Goal: Task Accomplishment & Management: Complete application form

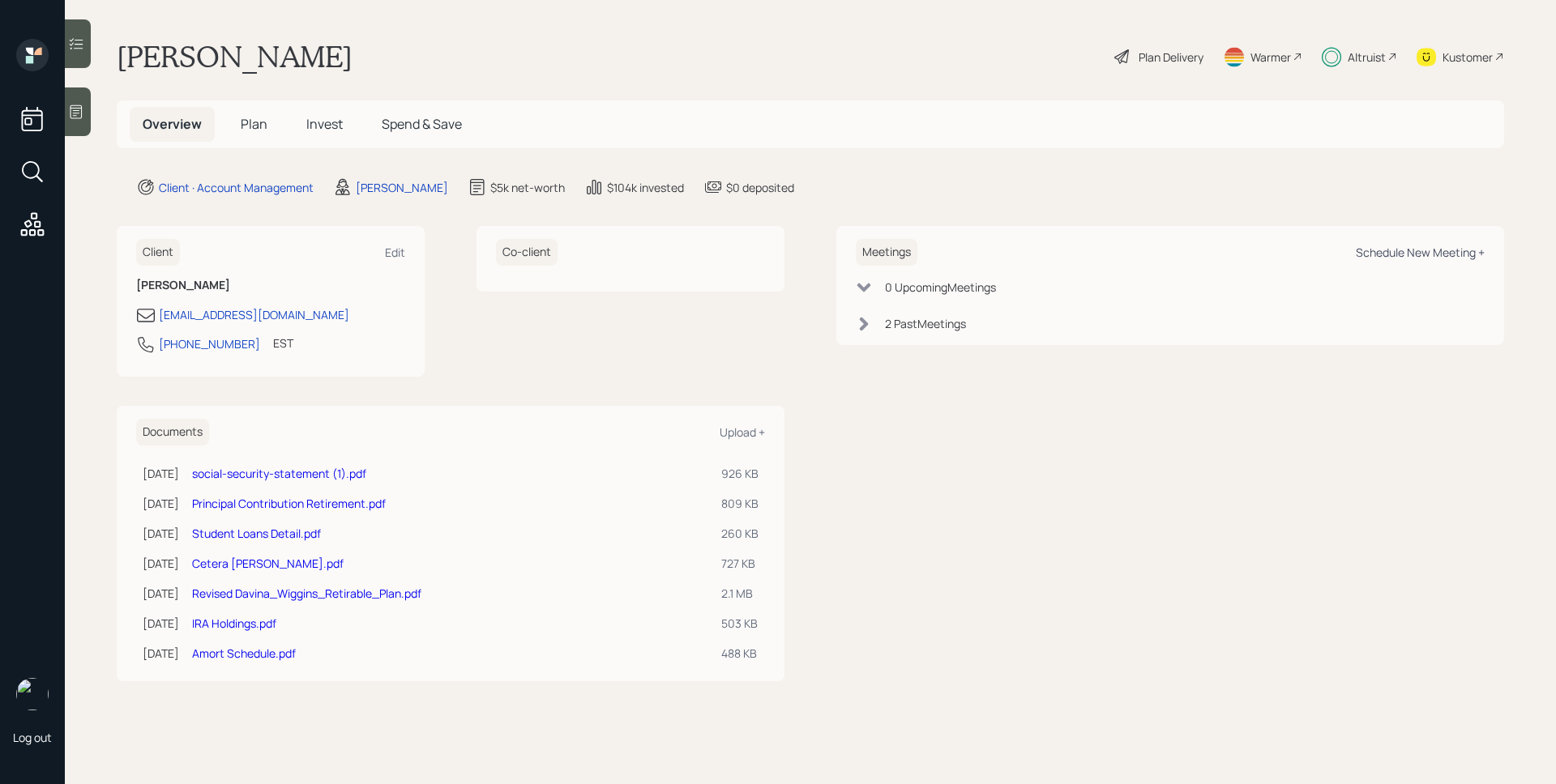
click at [1438, 251] on div "Schedule New Meeting +" at bounding box center [1420, 252] width 129 height 16
select select "d946c976-65aa-4529-ac9d-02c4f1114fc0"
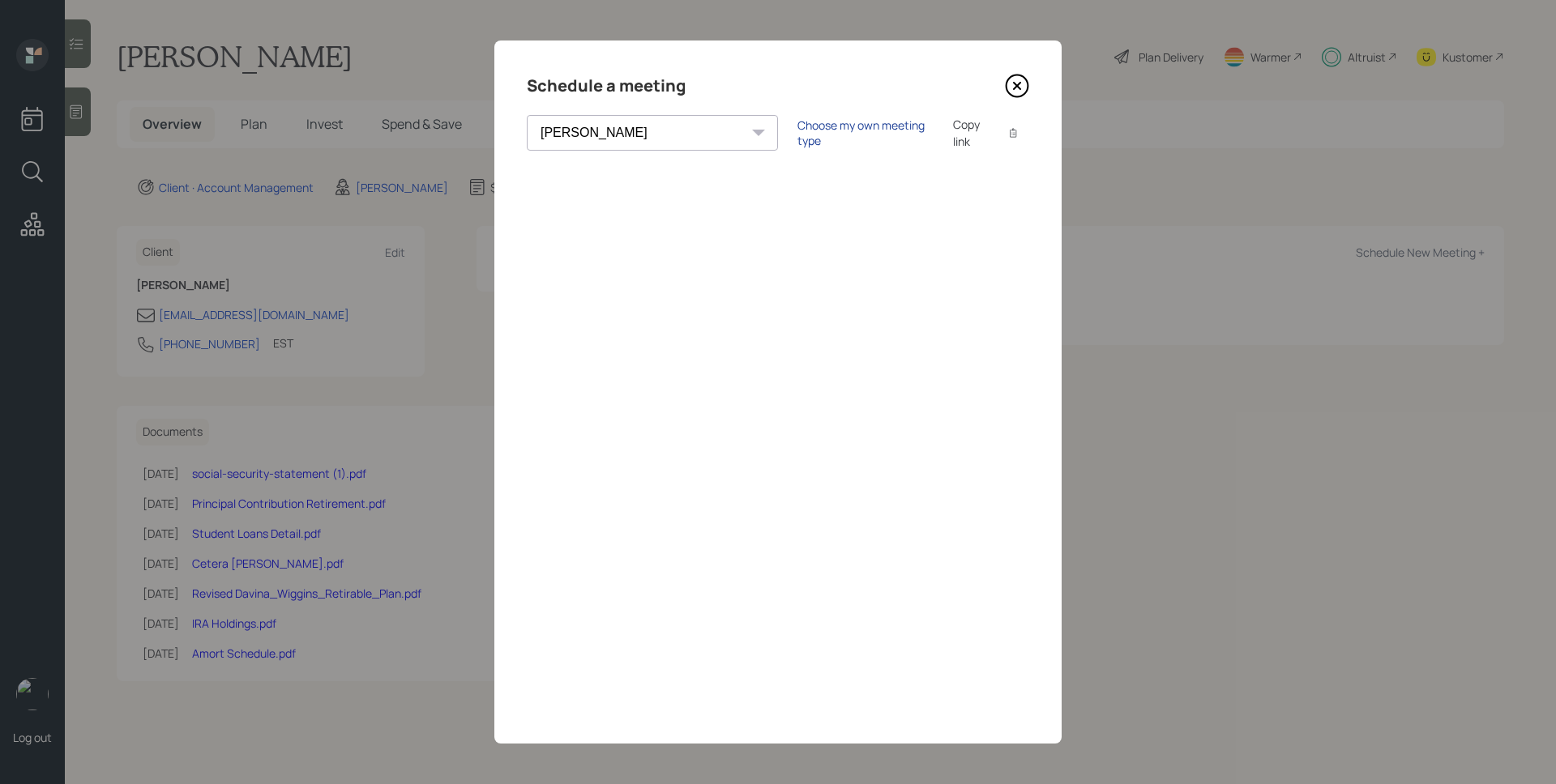
click at [798, 131] on div "Choose my own meeting type" at bounding box center [866, 133] width 137 height 30
click at [1016, 85] on icon at bounding box center [1017, 85] width 7 height 7
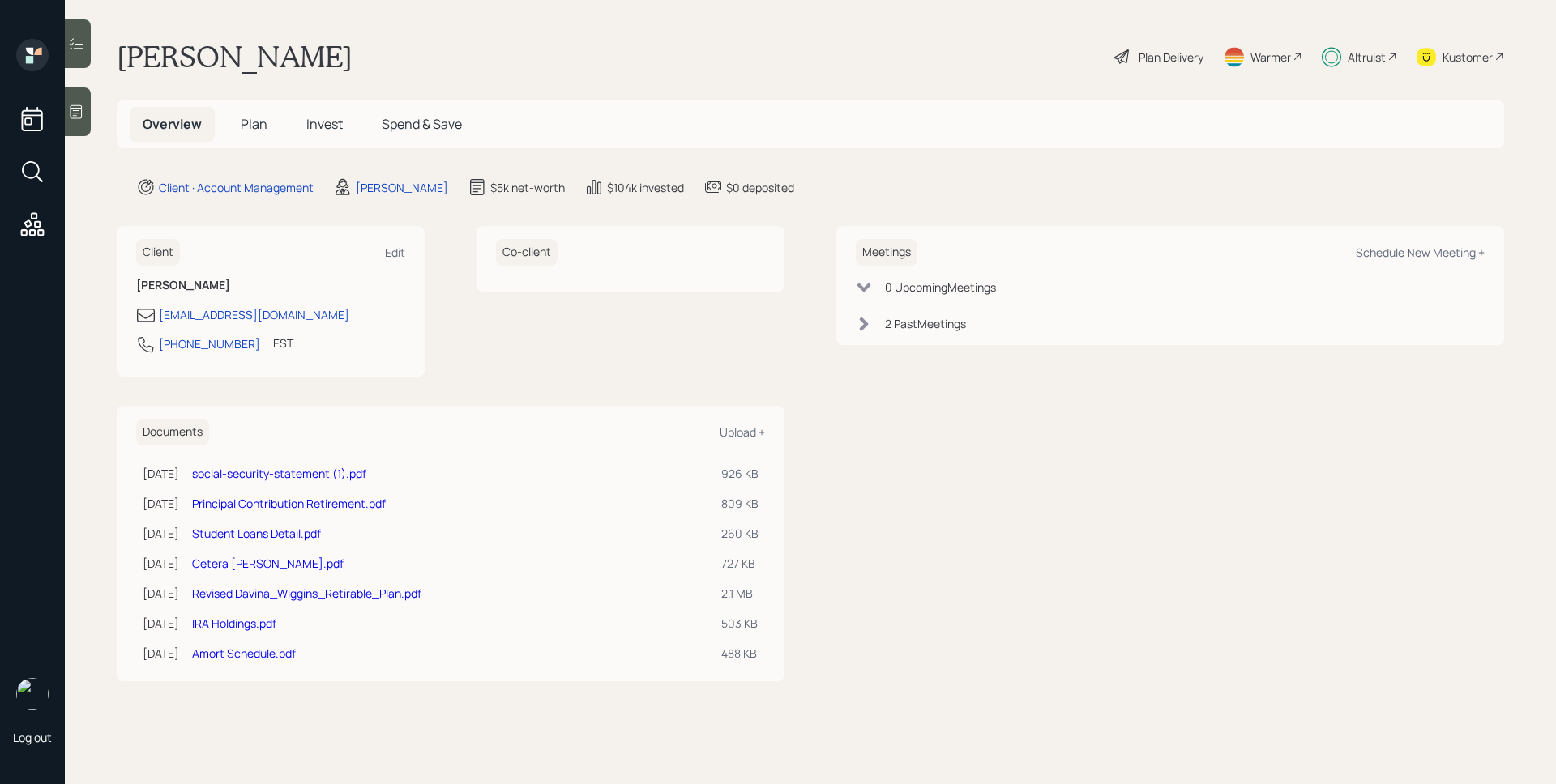
click at [252, 118] on span "Plan" at bounding box center [254, 124] width 27 height 18
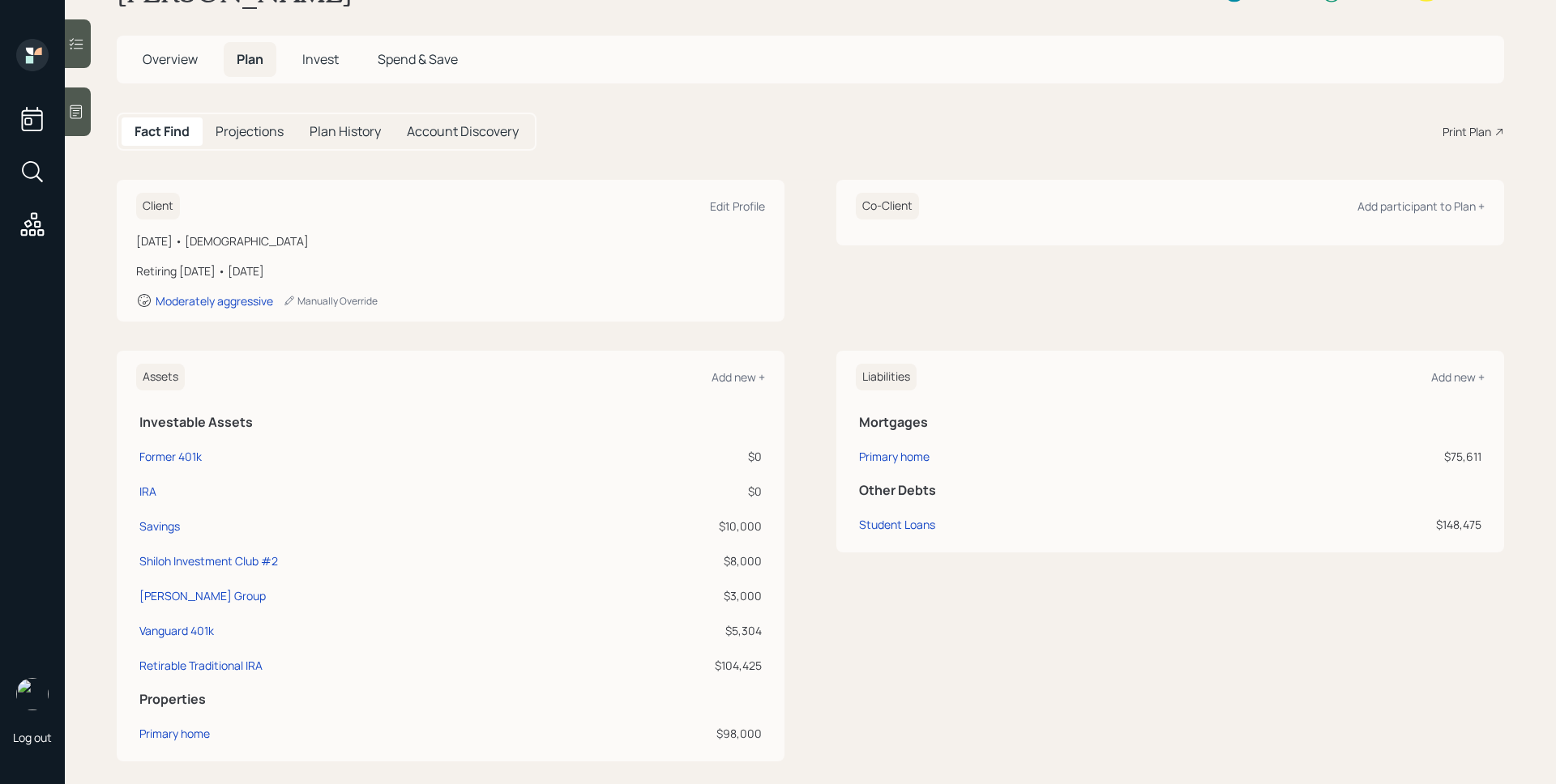
scroll to position [118, 0]
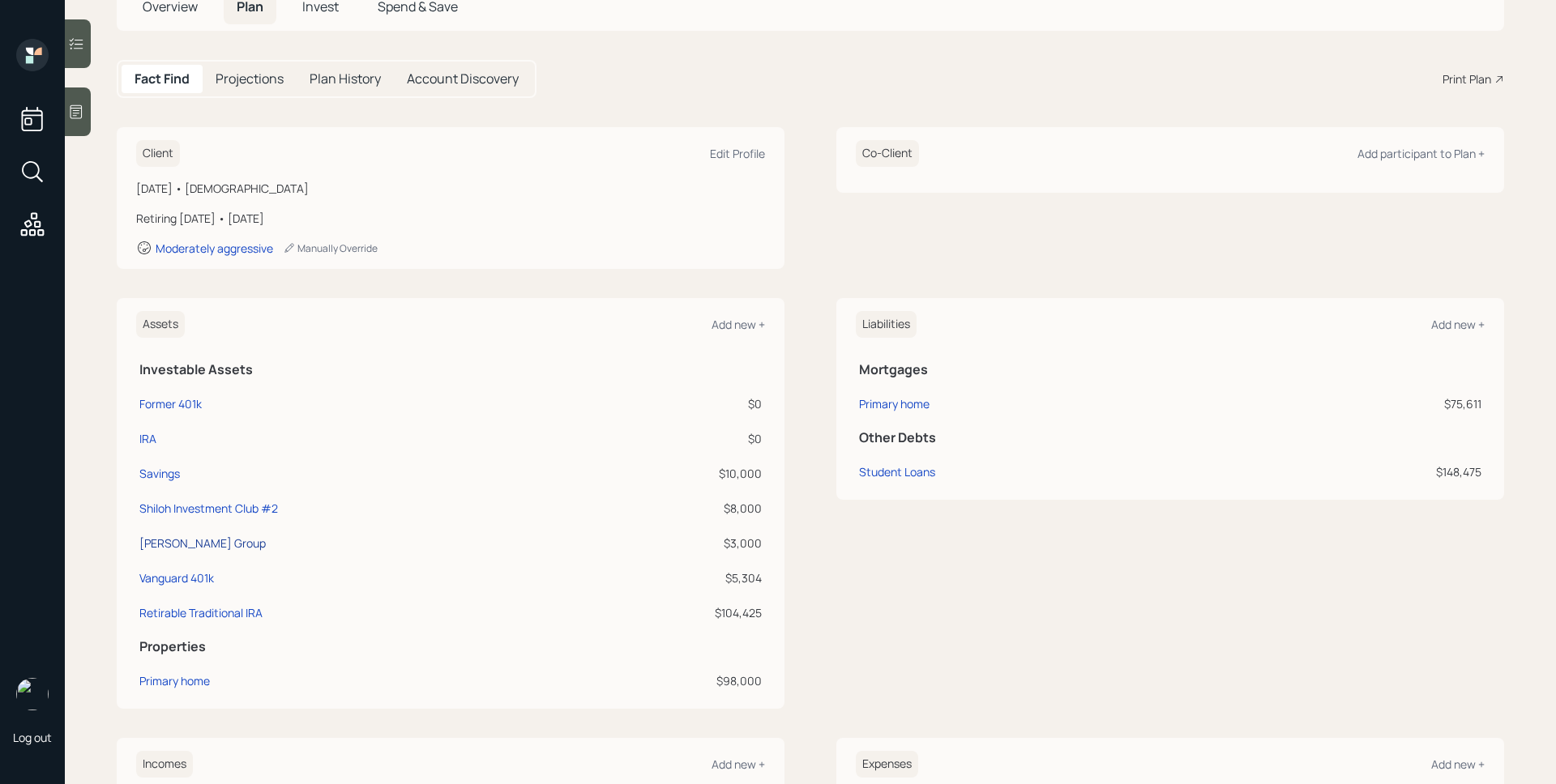
click at [188, 538] on div "[PERSON_NAME] Group" at bounding box center [202, 542] width 127 height 17
select select "company_sponsored"
select select "balanced"
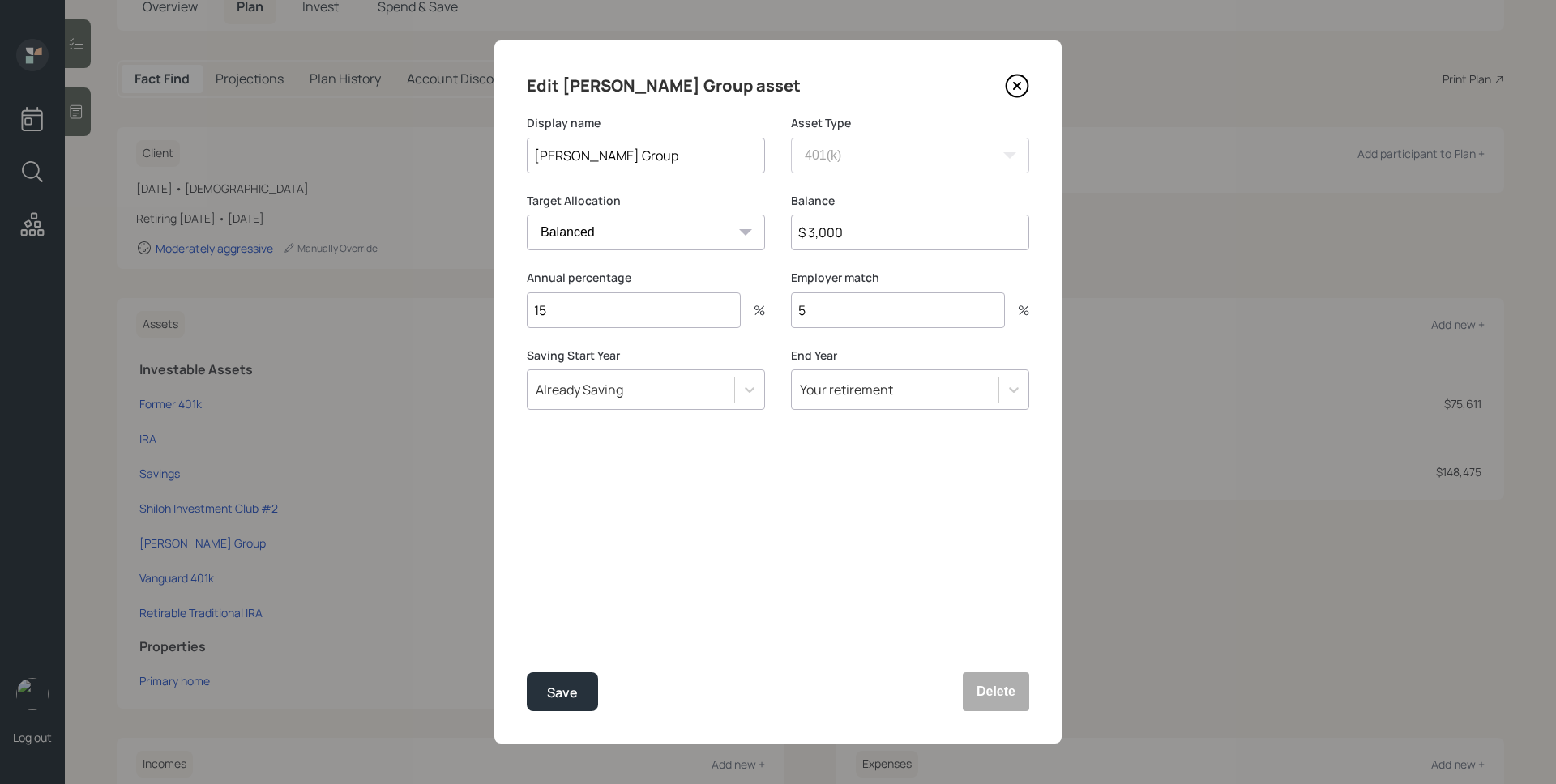
click at [1018, 82] on icon at bounding box center [1017, 85] width 25 height 25
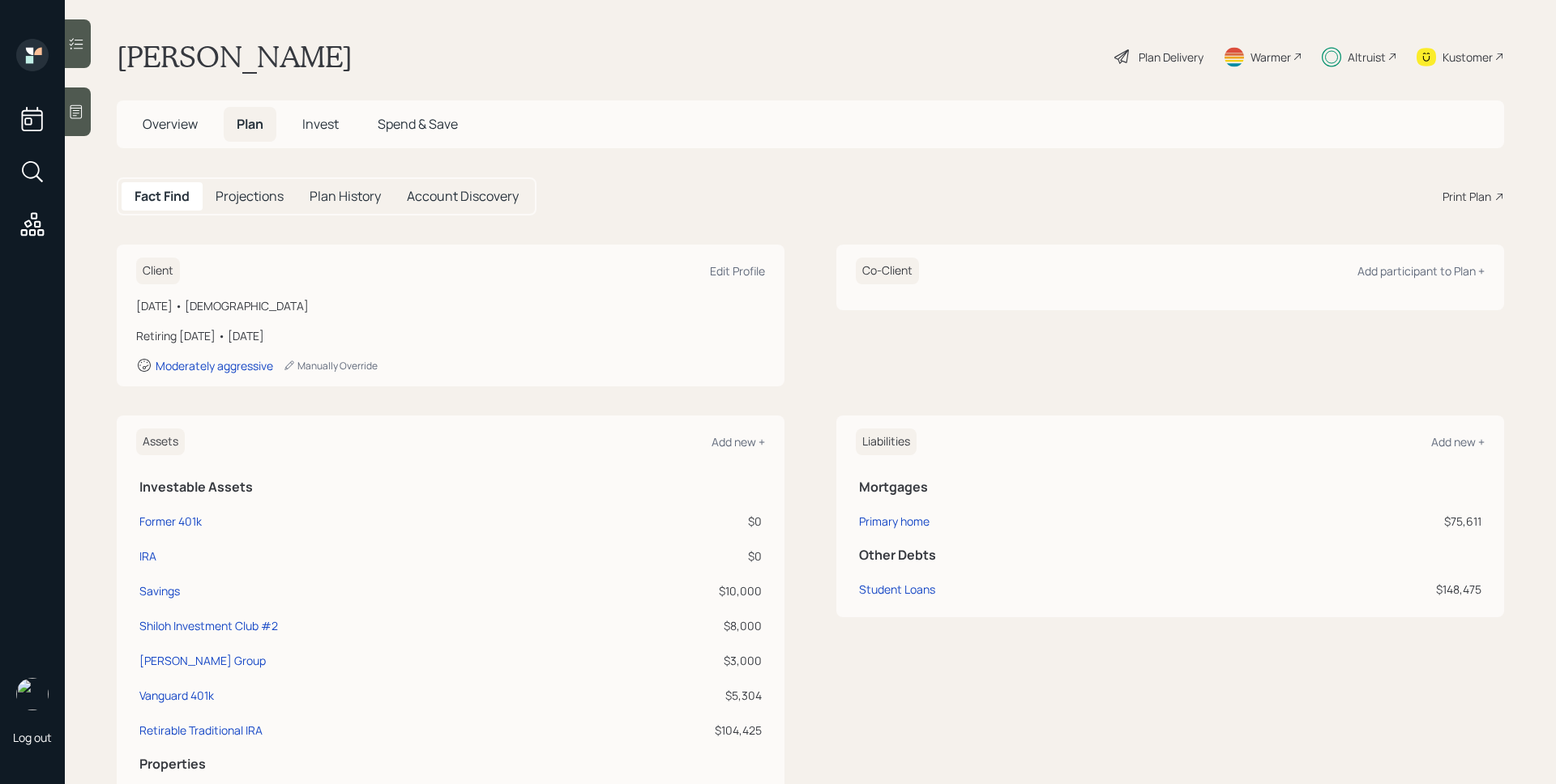
click at [173, 123] on span "Overview" at bounding box center [170, 124] width 55 height 18
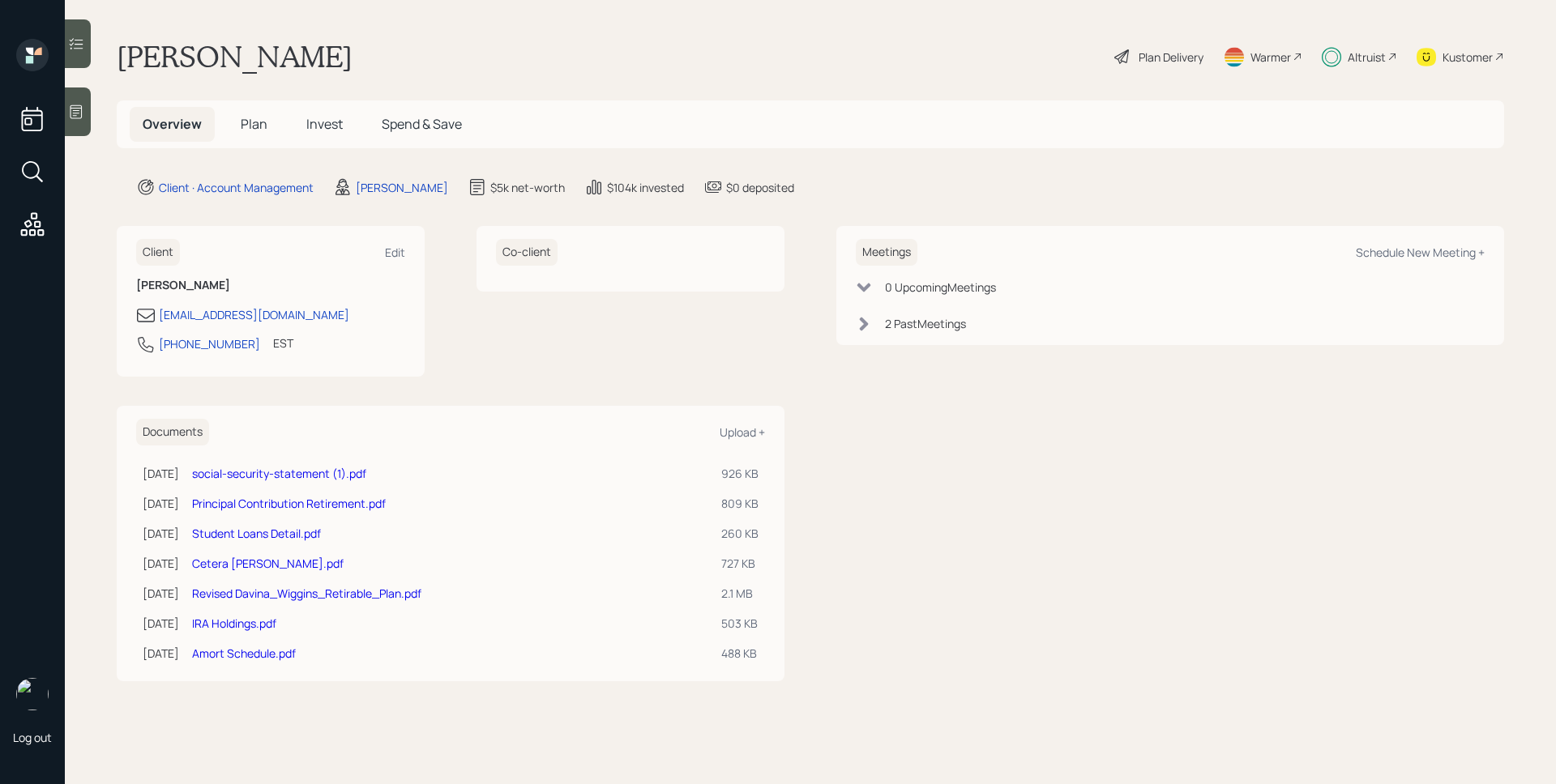
click at [259, 118] on span "Plan" at bounding box center [254, 124] width 27 height 18
